Goal: Transaction & Acquisition: Subscribe to service/newsletter

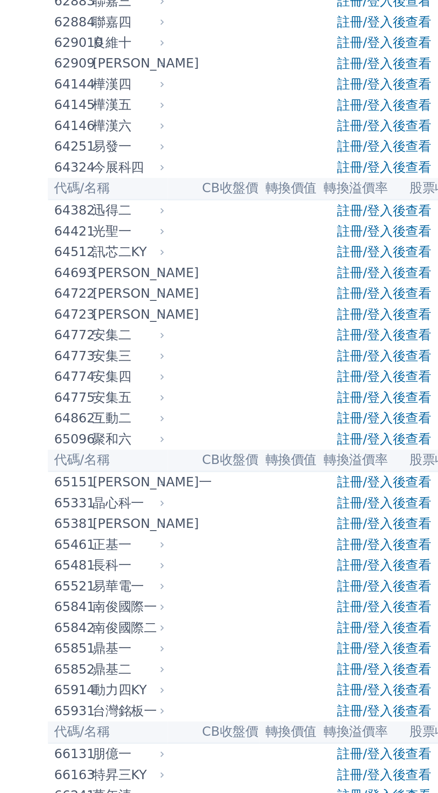
scroll to position [3622, 0]
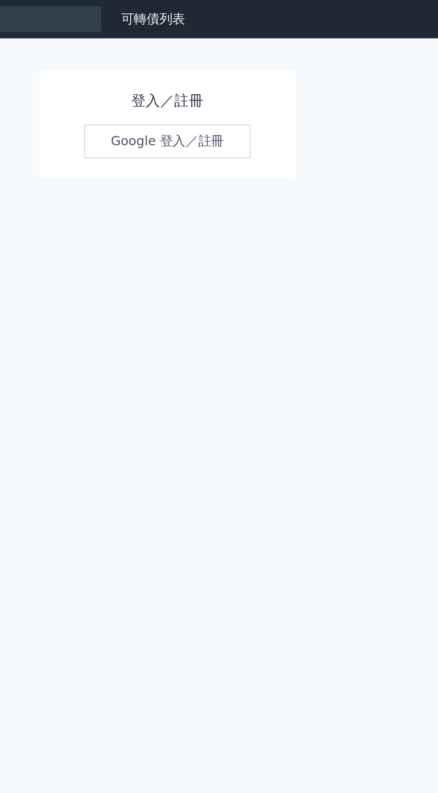
click at [244, 71] on link "Google 登入／註冊" at bounding box center [218, 79] width 93 height 19
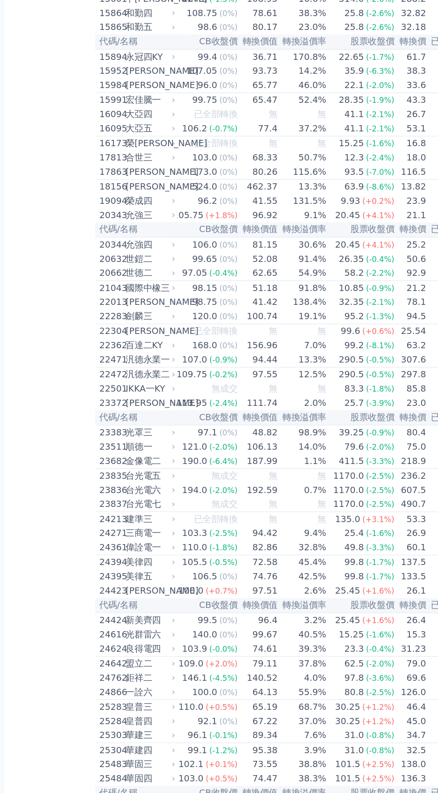
scroll to position [222, 0]
